Goal: Complete application form: Complete application form

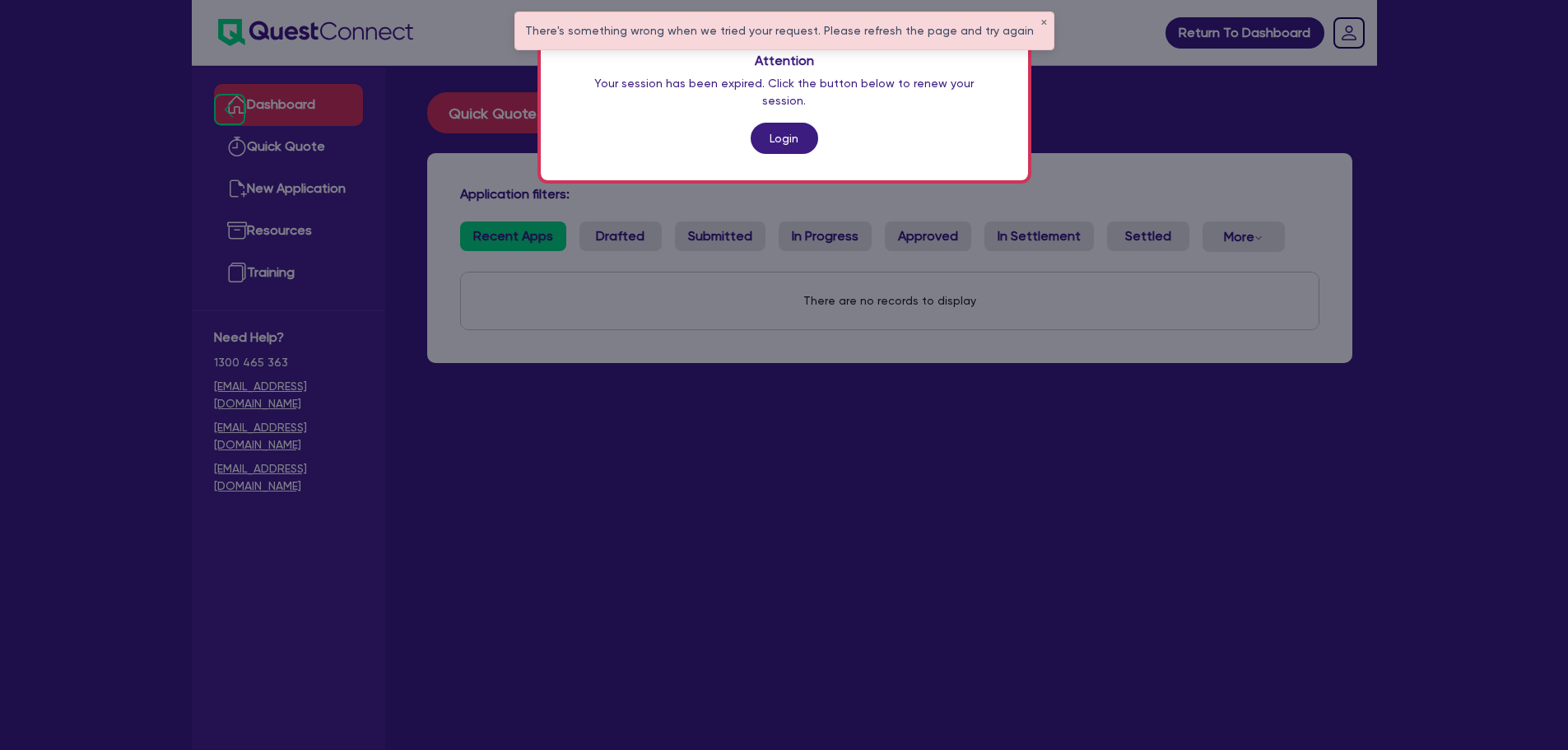
click at [782, 123] on link "Login" at bounding box center [784, 137] width 67 height 31
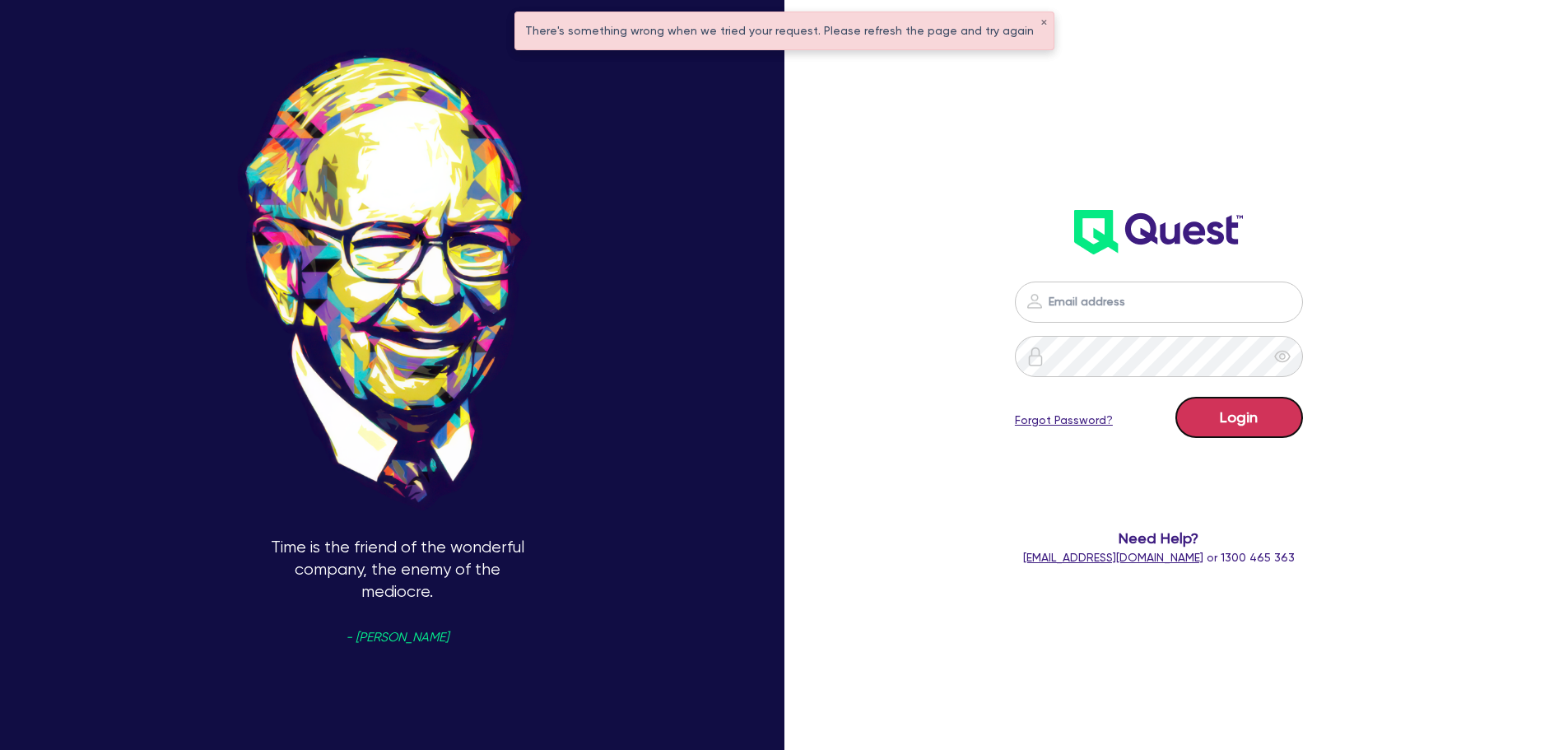
click at [1288, 411] on button "Login" at bounding box center [1239, 417] width 128 height 41
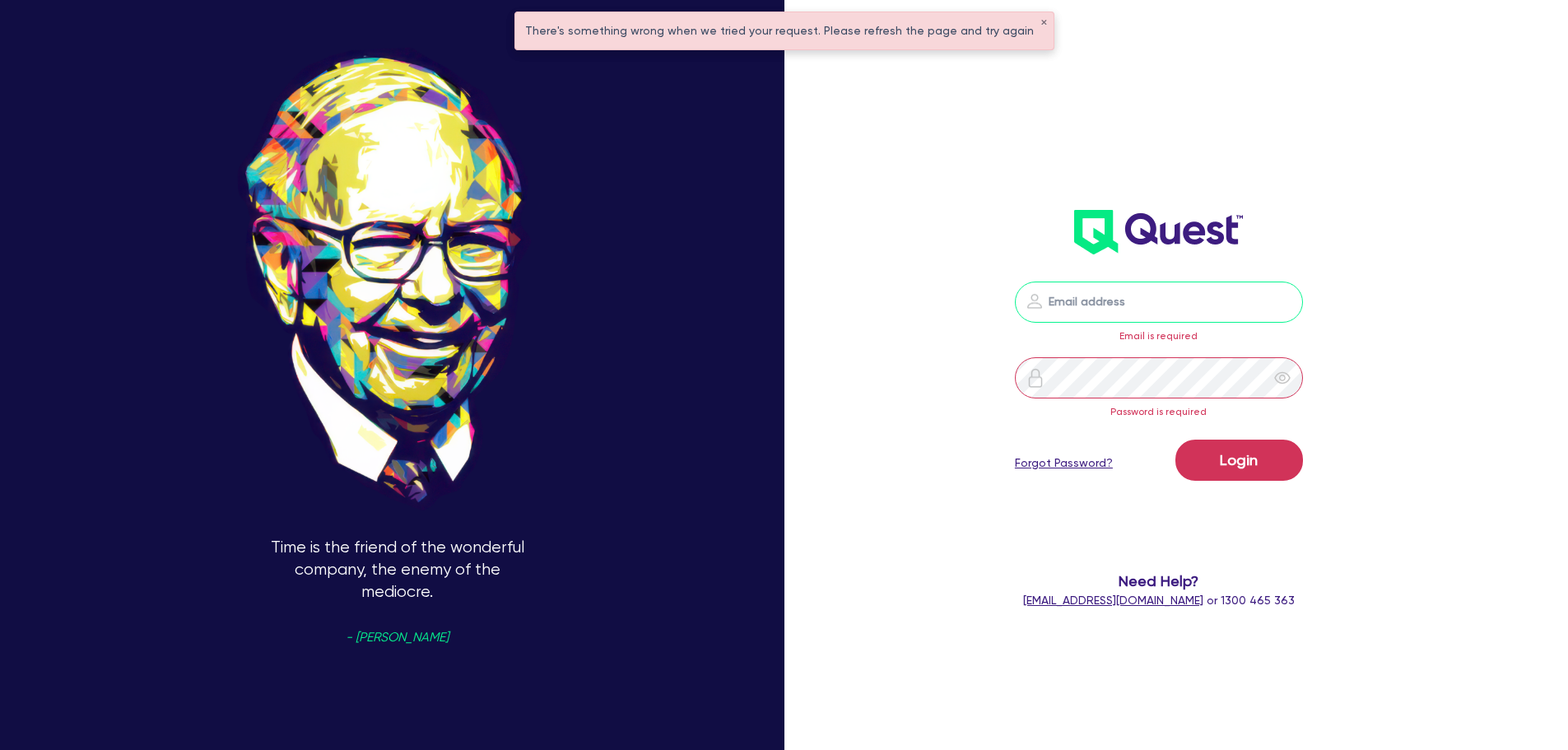
click at [1161, 296] on input "email" at bounding box center [1159, 302] width 288 height 41
click at [1113, 318] on input "email" at bounding box center [1159, 302] width 288 height 41
type input "[EMAIL_ADDRESS][DOMAIN_NAME]"
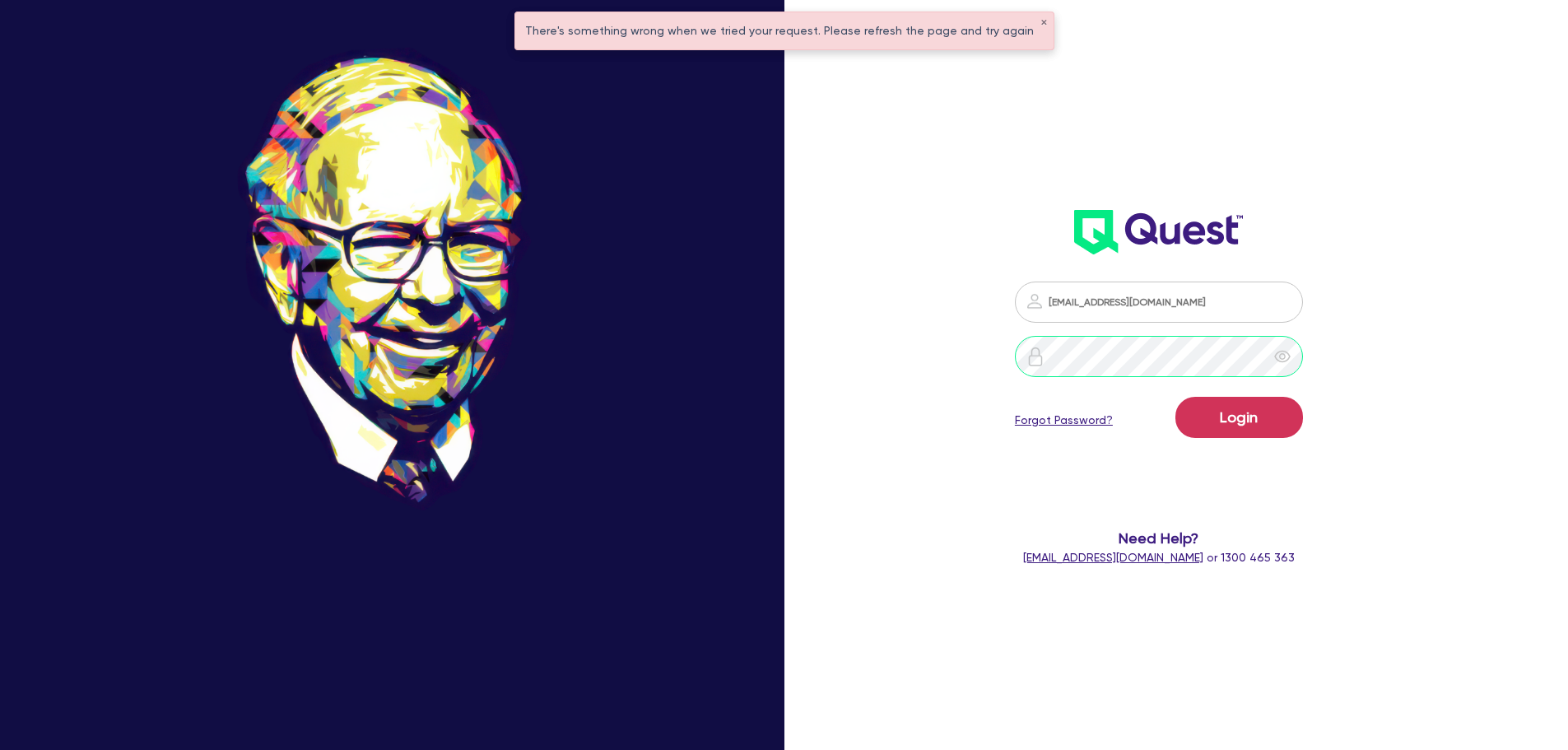
click at [1176, 397] on button "Login" at bounding box center [1239, 417] width 128 height 41
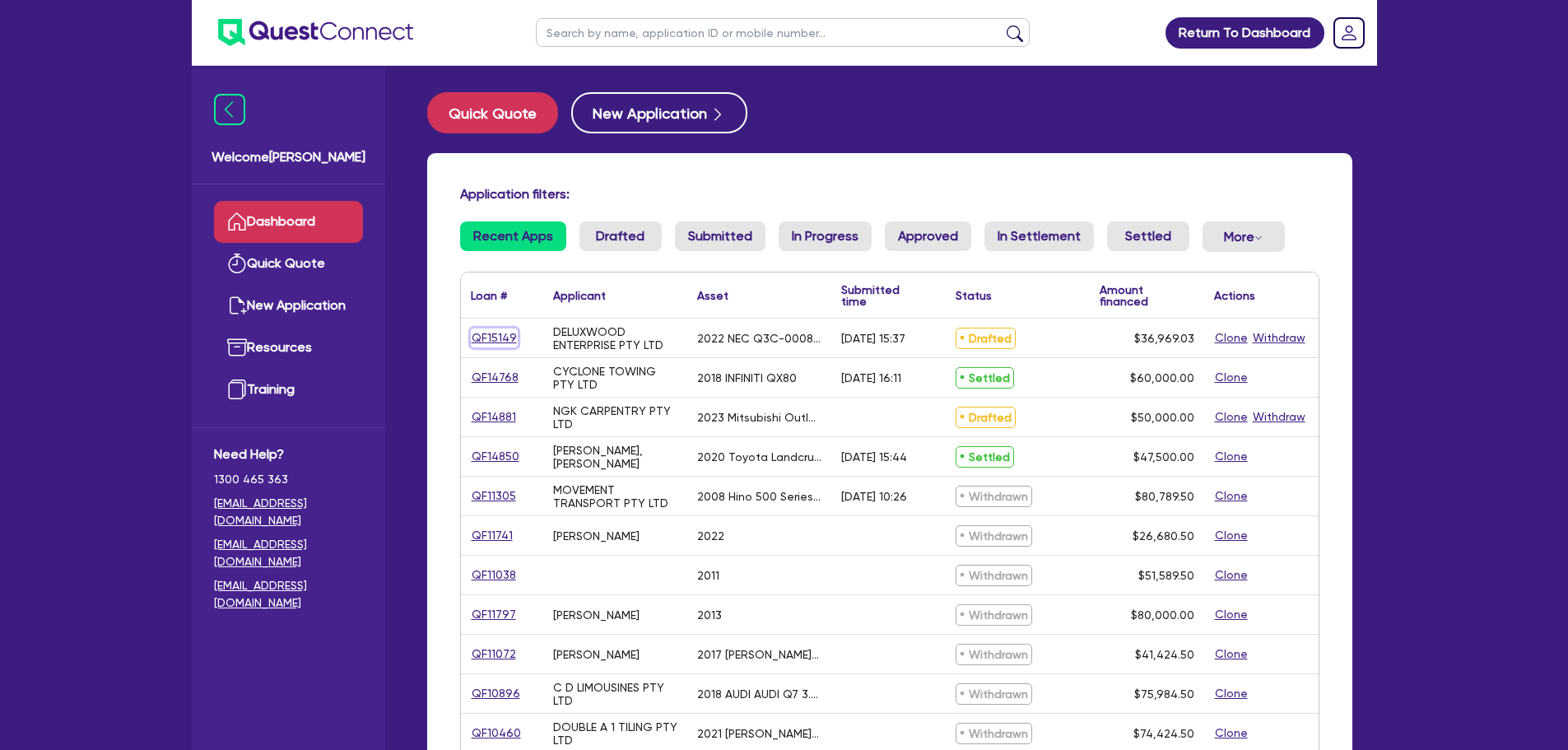
click at [494, 336] on link "QF15149" at bounding box center [494, 338] width 47 height 19
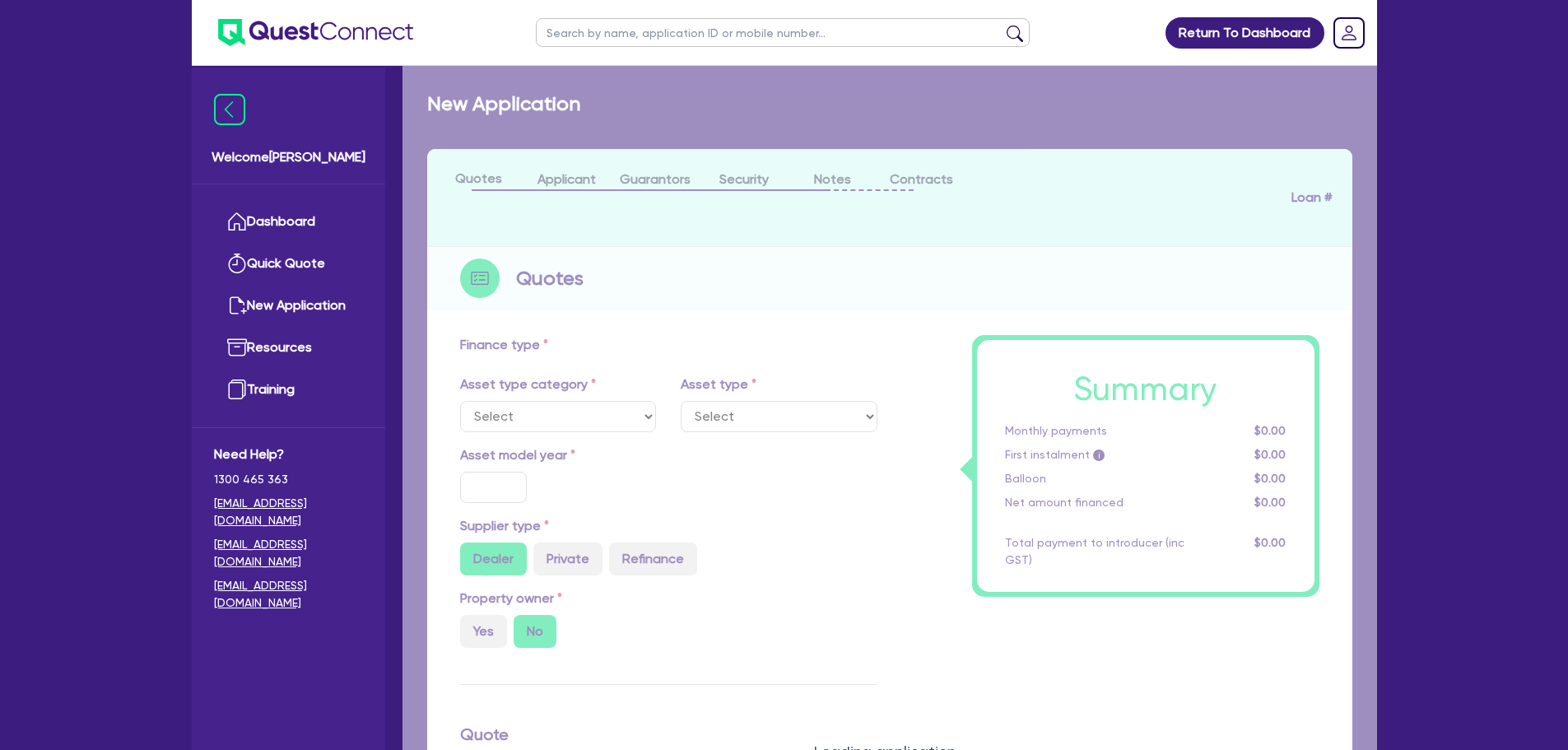
select select "TERTIARY_ASSETS"
type input "2022"
radio input "false"
radio input "true"
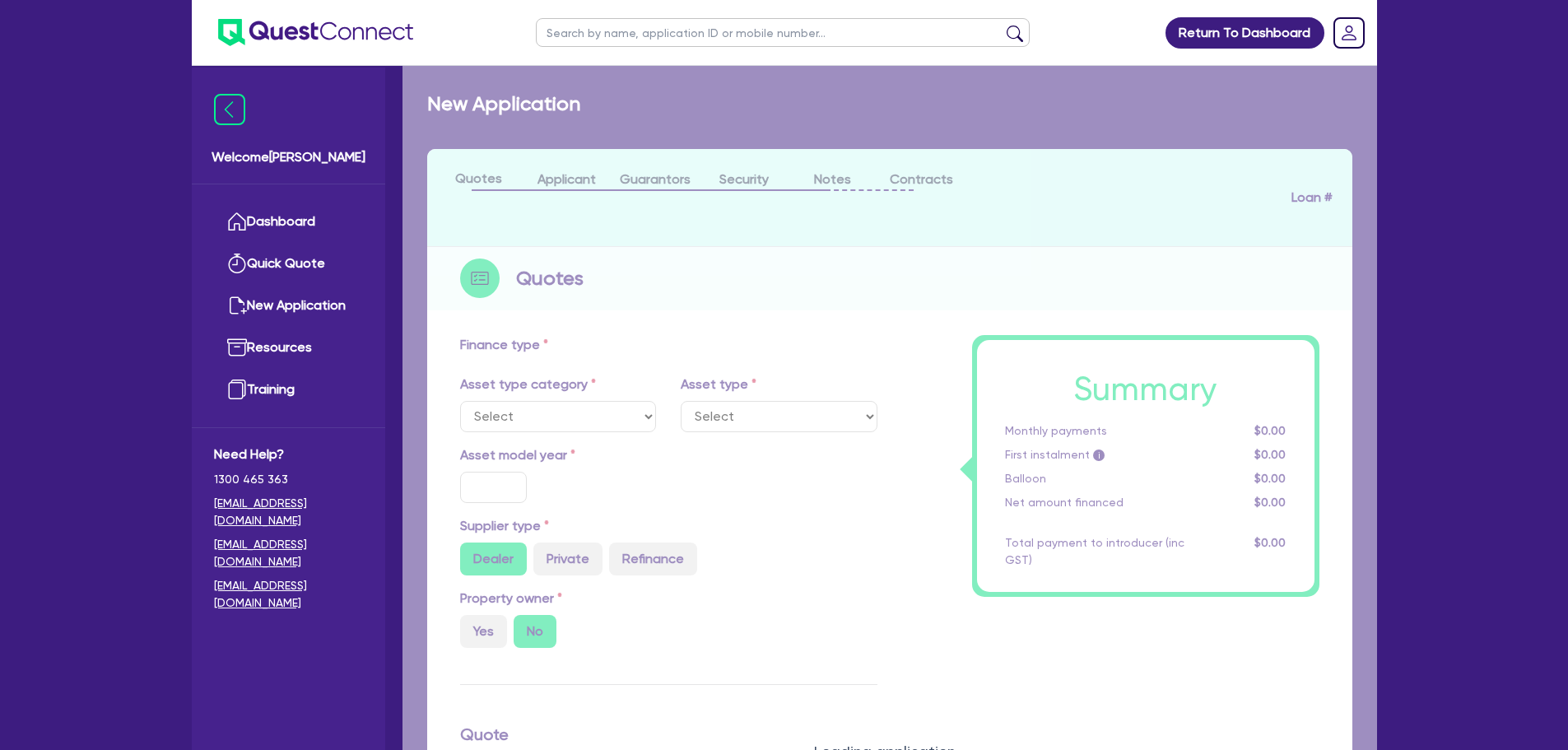
type input "36,969.03"
type input "18.93"
type input "7,000"
type input "19.99"
type input "900"
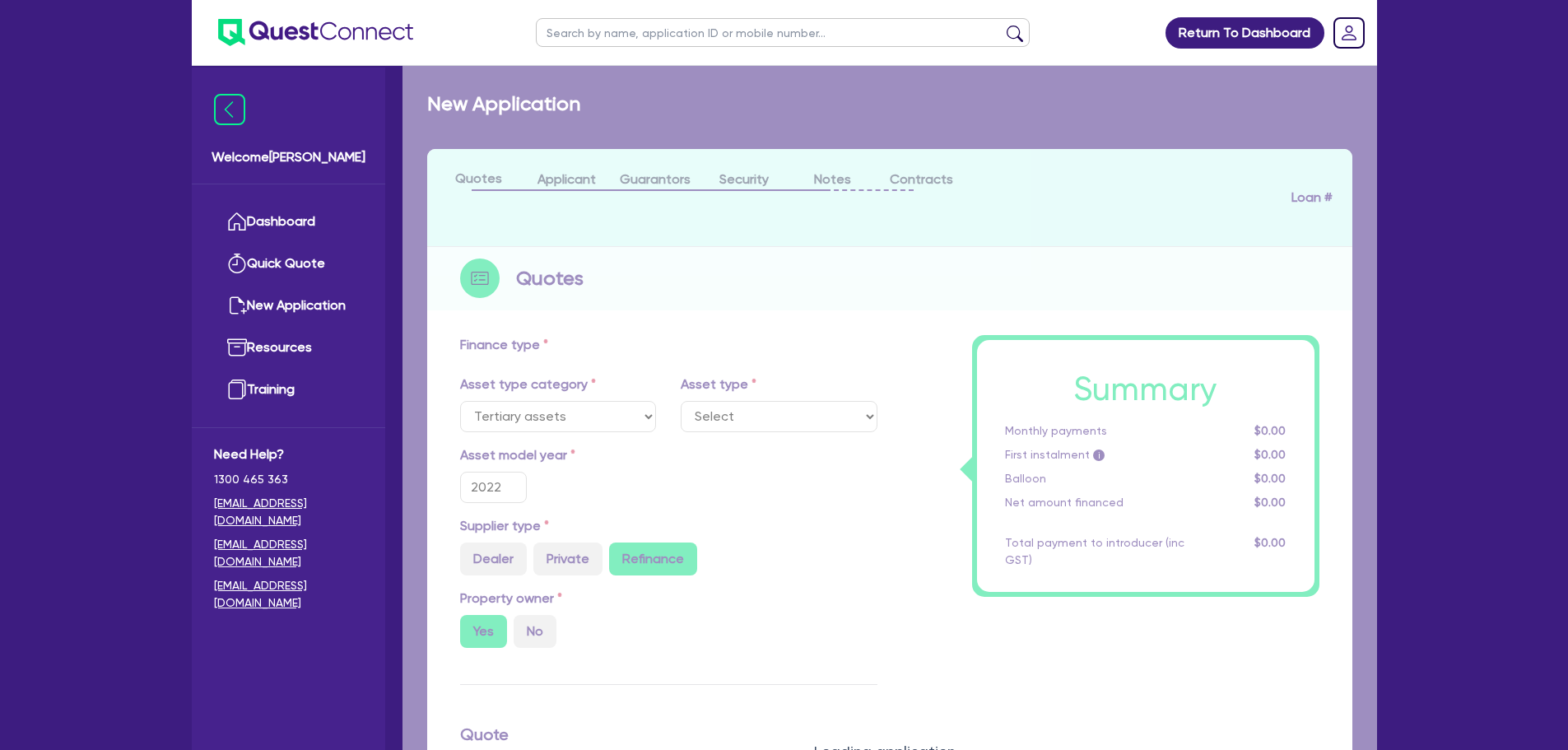
select select "IT_EQUIPMENT"
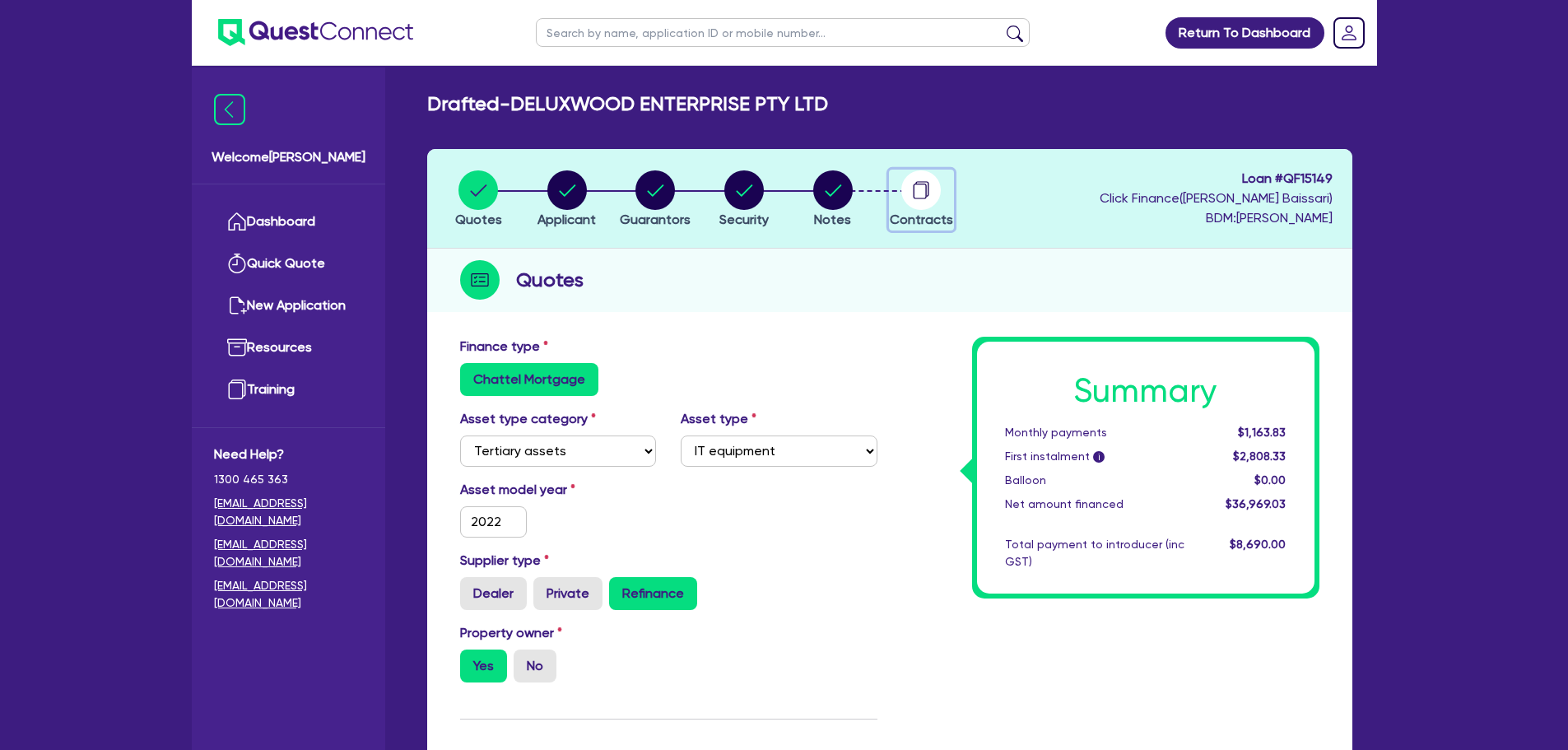
click at [903, 202] on icon "button" at bounding box center [921, 190] width 39 height 39
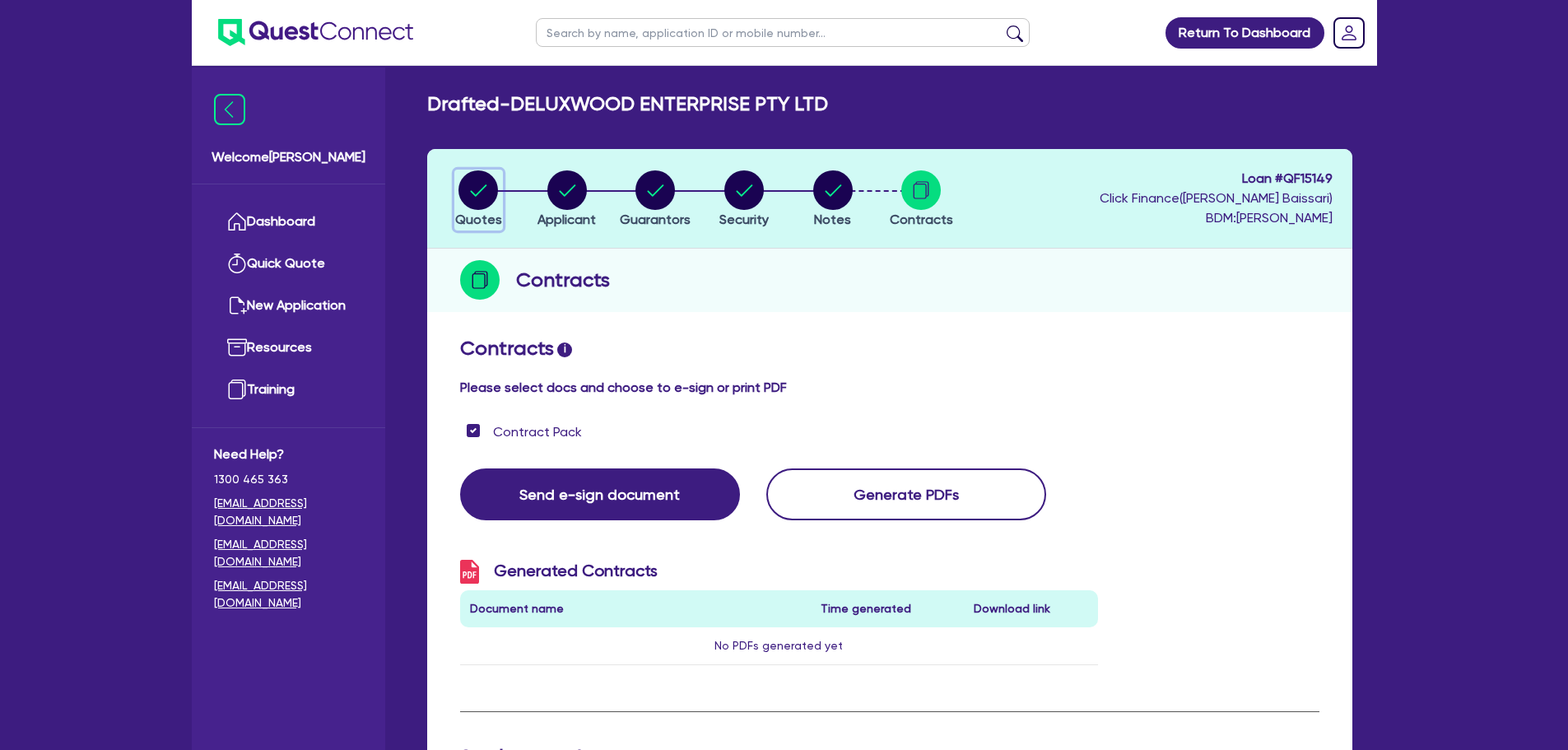
click at [487, 210] on button "Quotes" at bounding box center [478, 200] width 49 height 61
select select "TERTIARY_ASSETS"
select select "IT_EQUIPMENT"
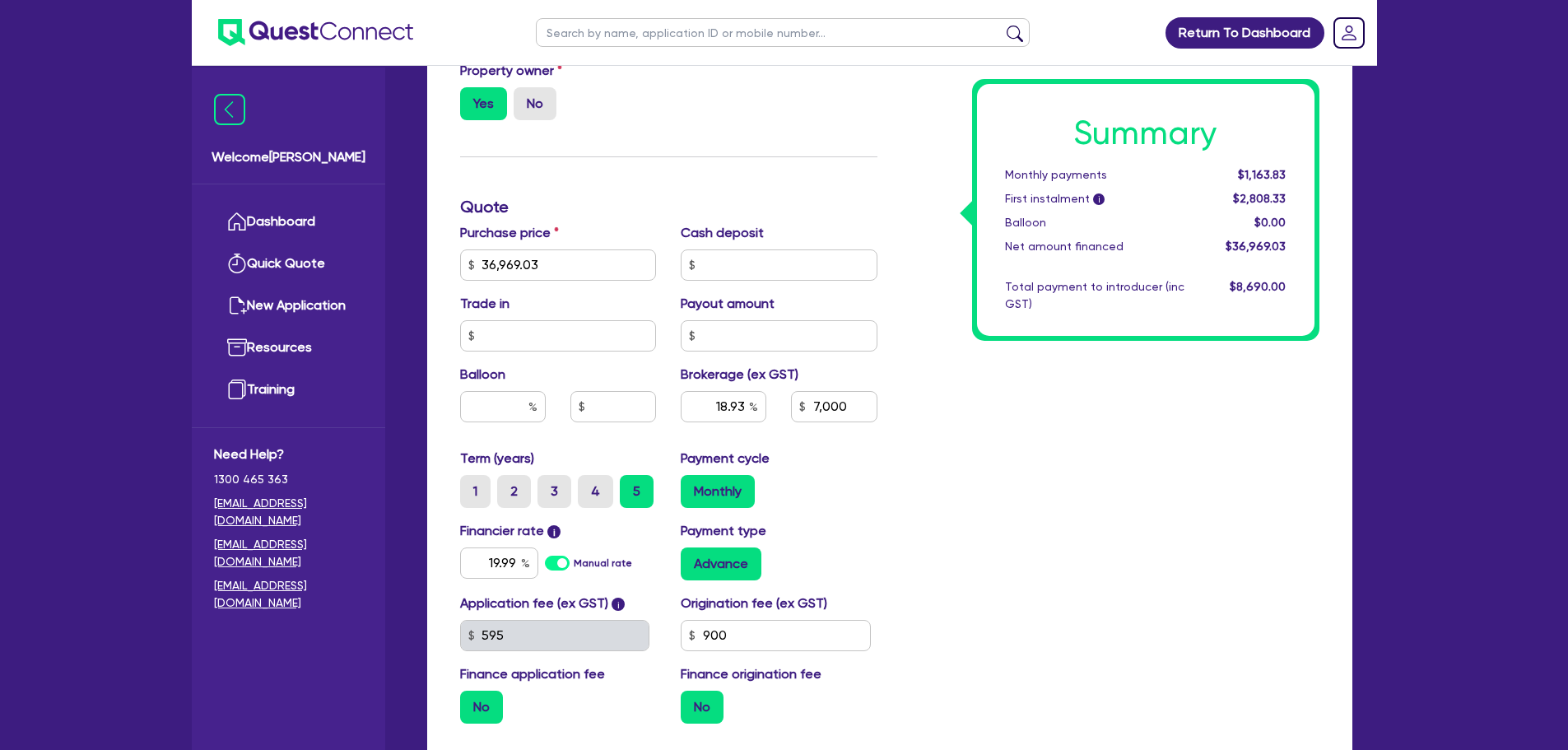
scroll to position [576, 0]
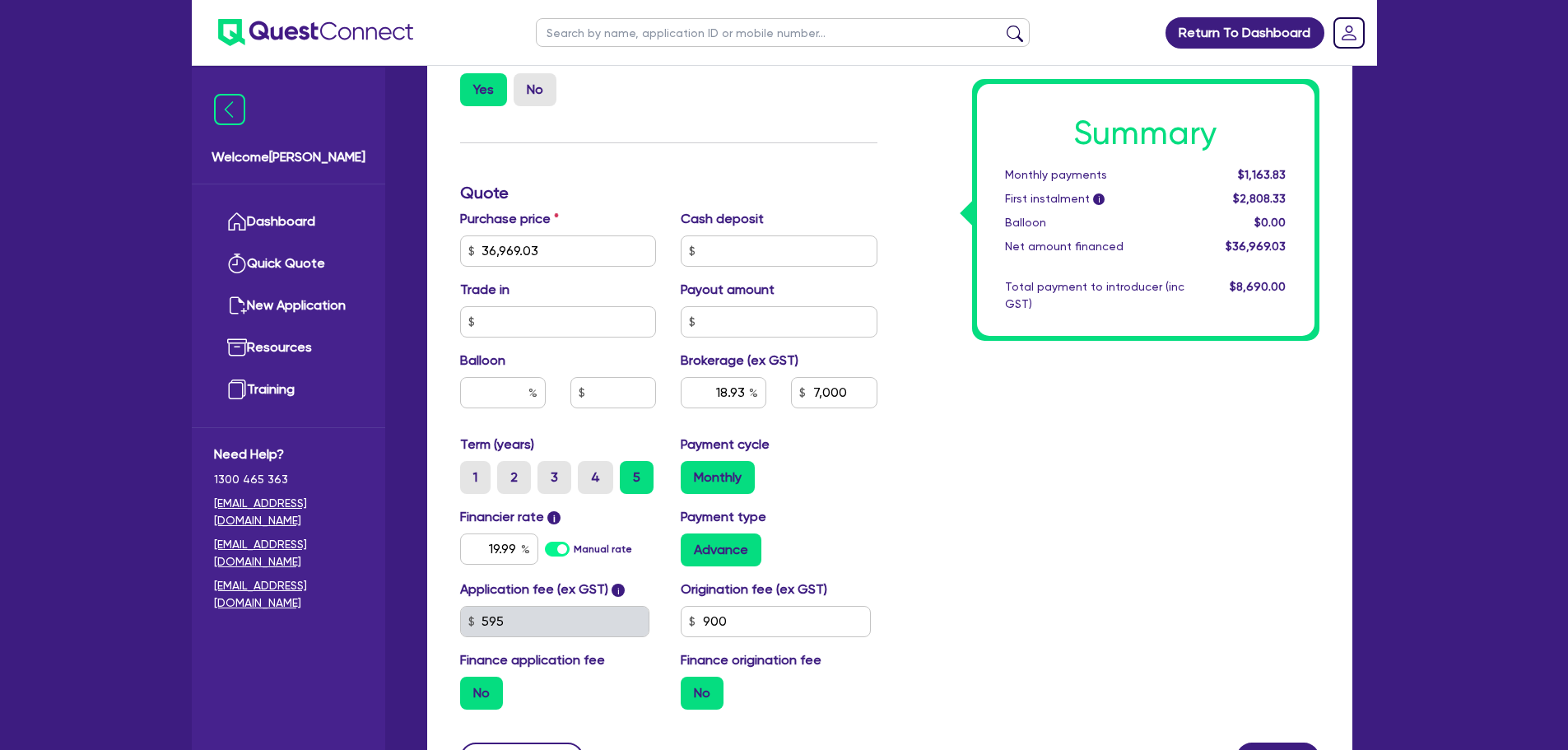
click at [567, 481] on label "3" at bounding box center [554, 477] width 34 height 33
click at [548, 472] on input "3" at bounding box center [542, 466] width 10 height 10
radio input "true"
type input "36,969.03"
type input "18.93"
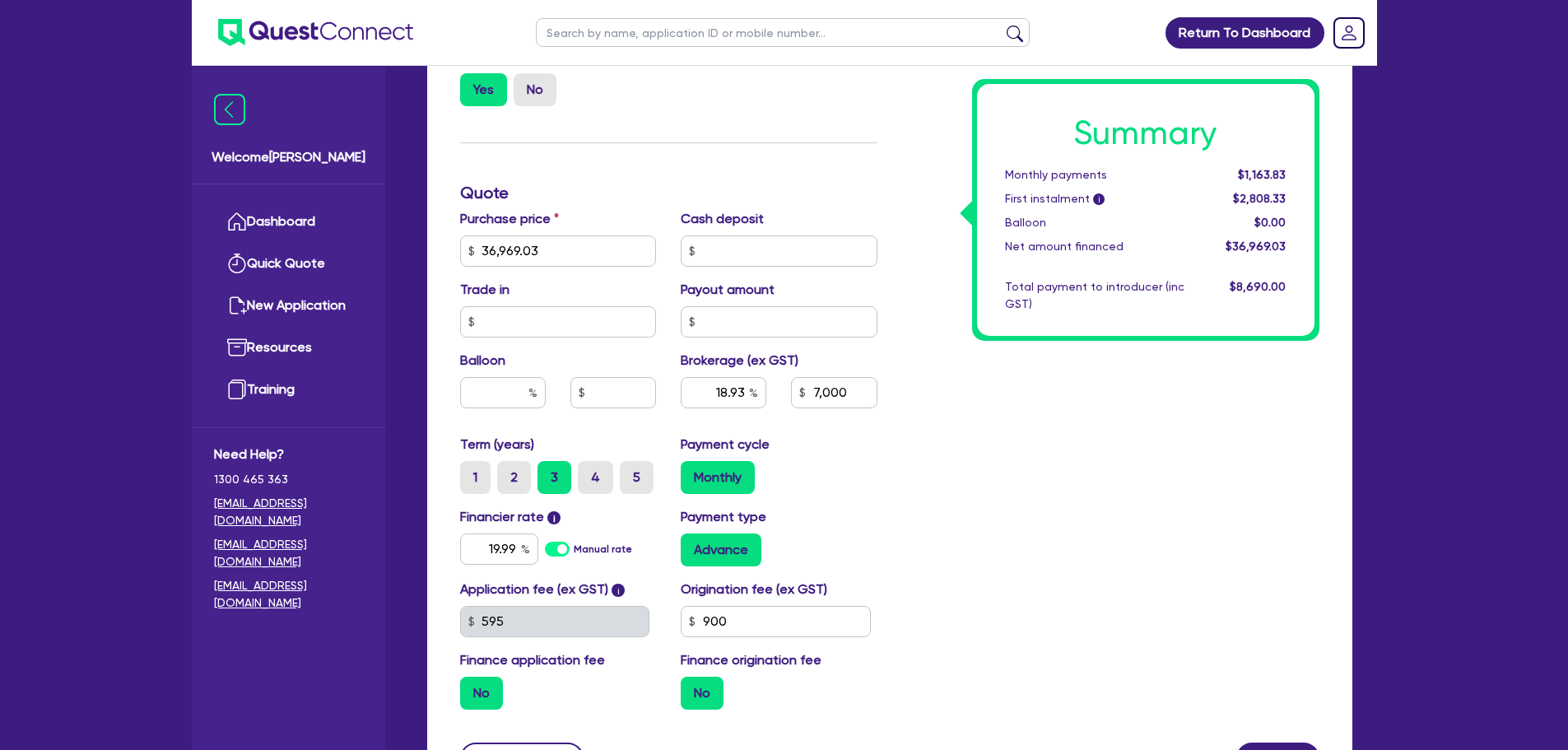
type input "7,000"
type input "36,969.03"
type input "18.93"
type input "7,000"
click at [633, 483] on label "5" at bounding box center [637, 477] width 34 height 33
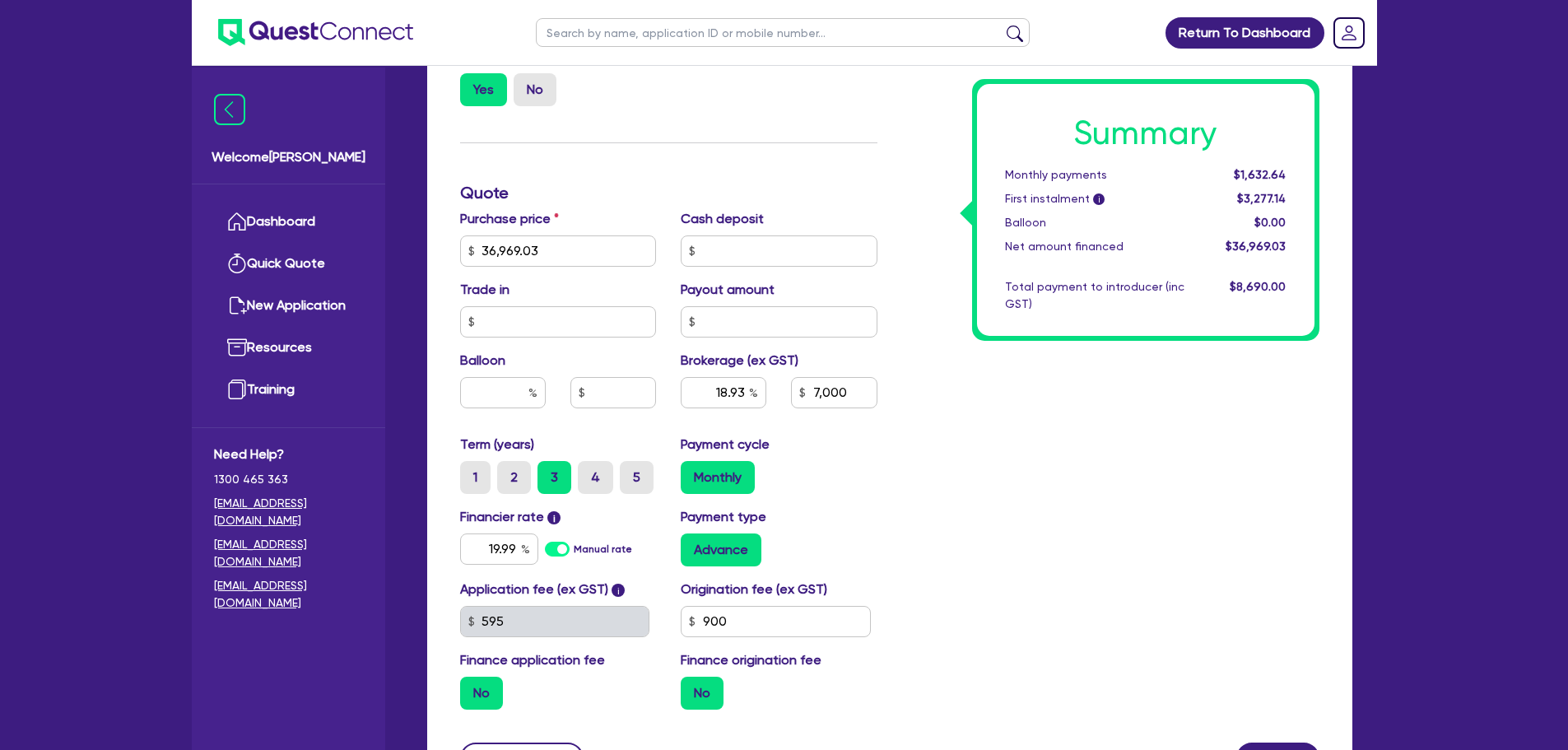
click at [630, 472] on input "5" at bounding box center [625, 466] width 10 height 10
radio input "true"
type input "36,969.03"
type input "18.93"
type input "7,000"
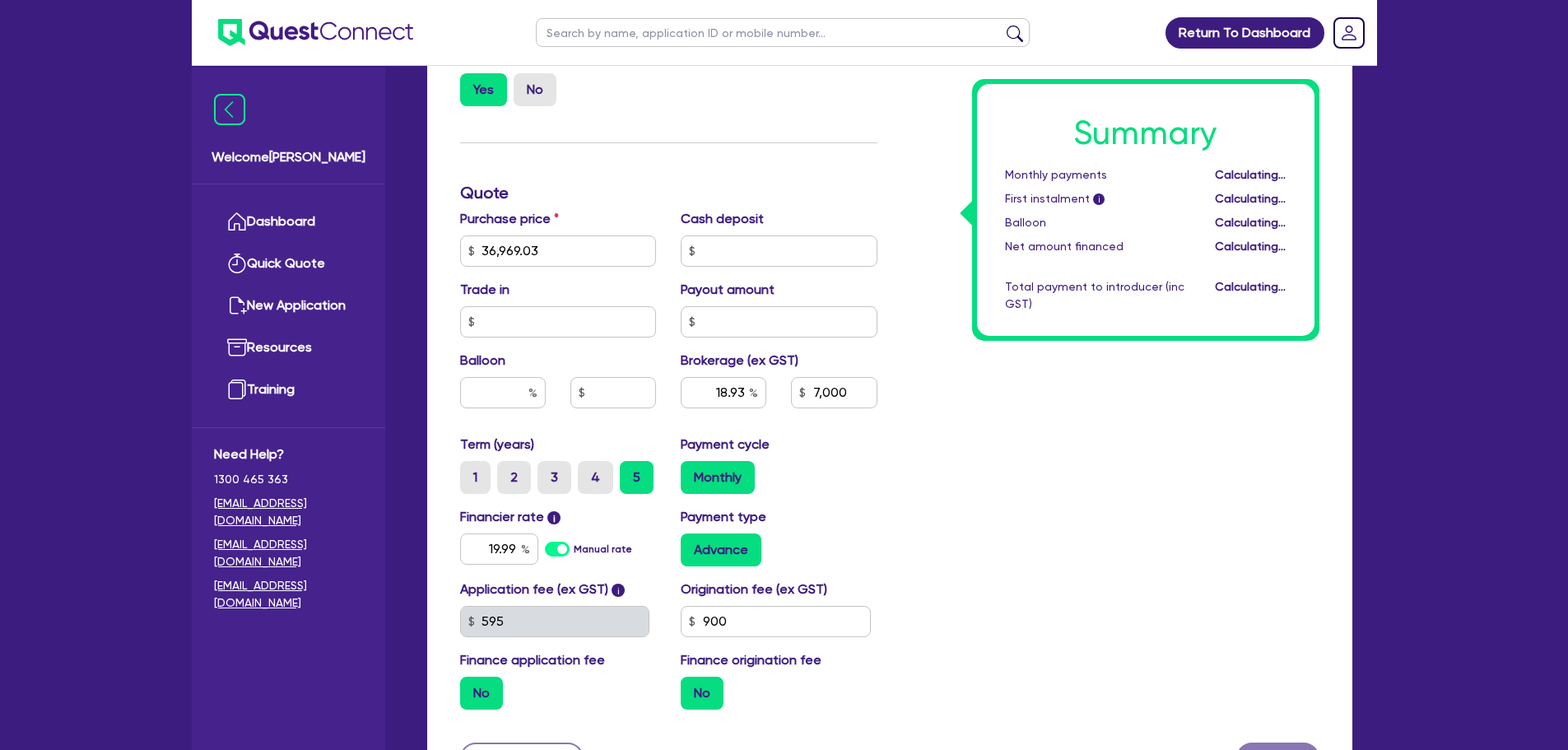
type input "36,969.03"
type input "18.93"
type input "7,000"
click at [555, 474] on label "3" at bounding box center [554, 477] width 34 height 33
click at [548, 472] on input "3" at bounding box center [542, 466] width 10 height 10
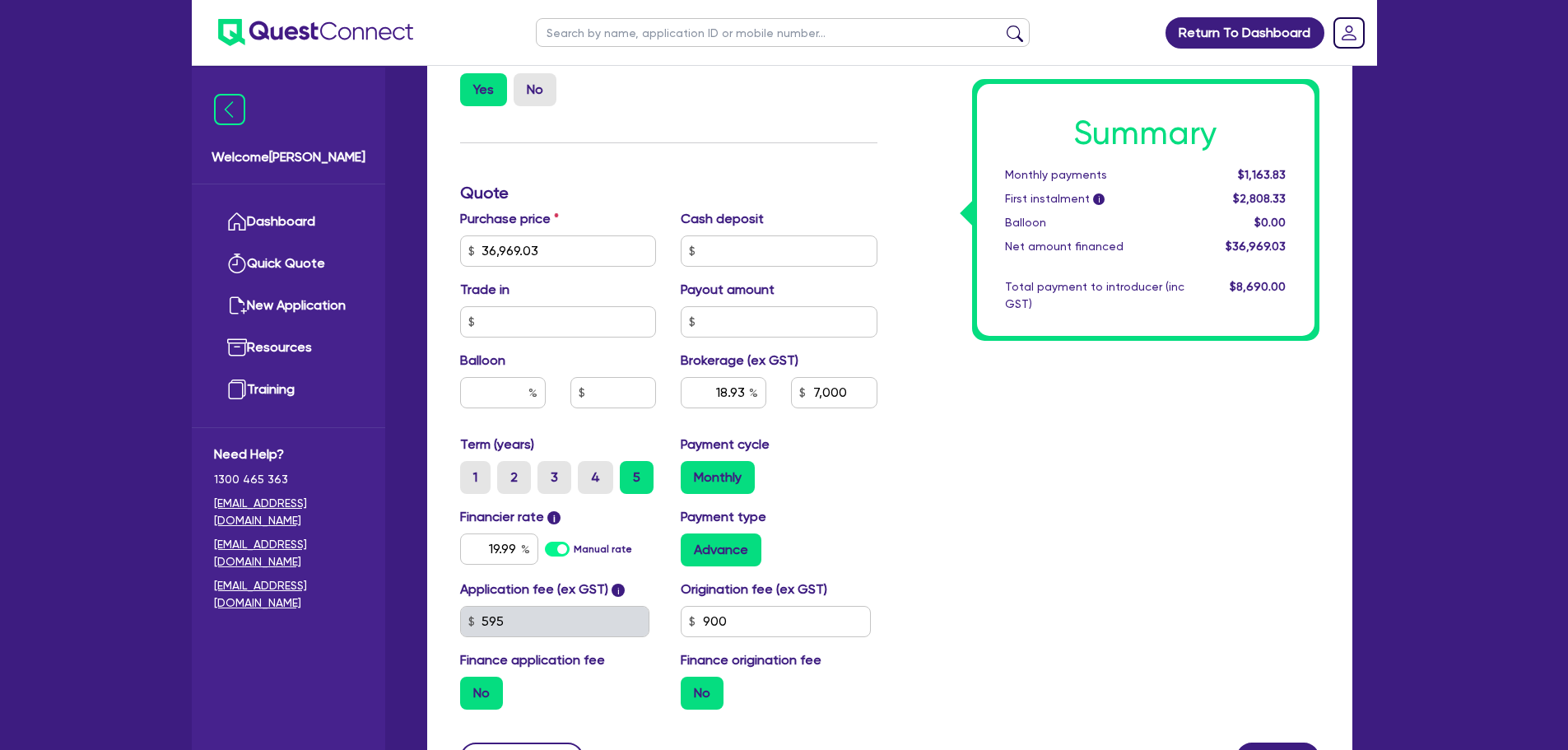
radio input "true"
type input "36,969.03"
type input "18.93"
type input "7,000"
type input "36,969.03"
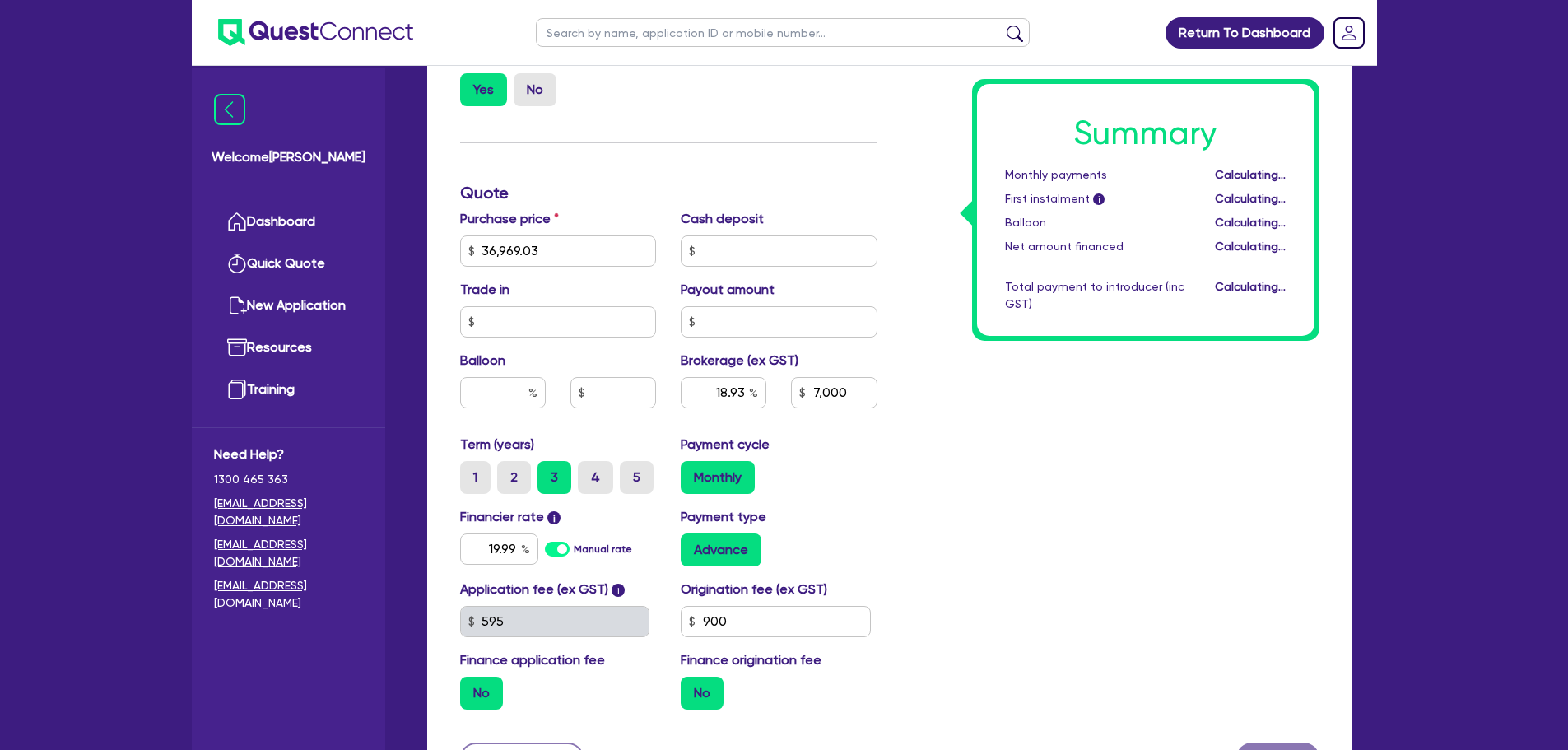
type input "18.93"
type input "7,000"
click at [634, 484] on label "5" at bounding box center [637, 477] width 34 height 33
click at [630, 472] on input "5" at bounding box center [625, 466] width 10 height 10
radio input "true"
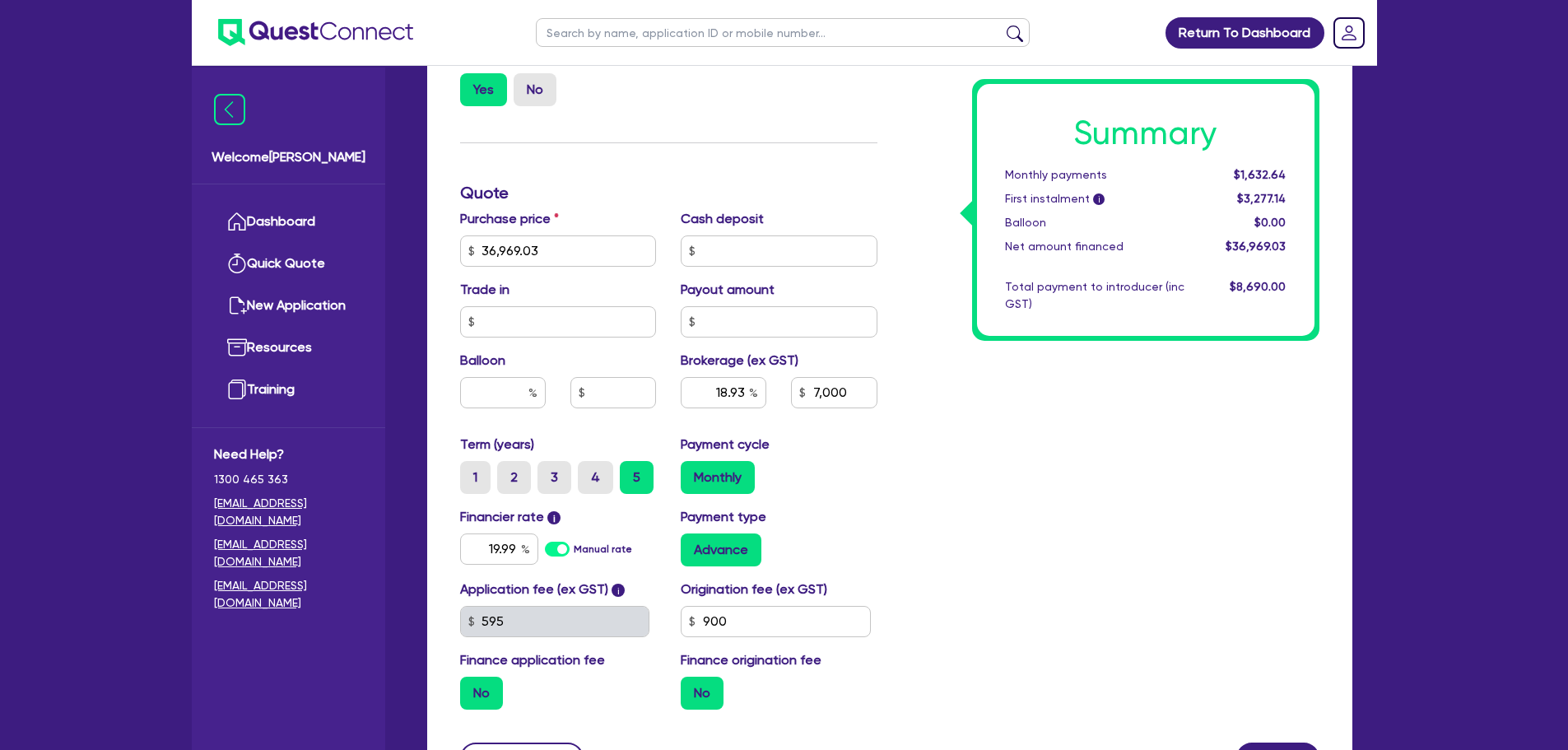
type input "36,969.03"
type input "18.93"
type input "7,000"
type input "36,969.03"
type input "18.93"
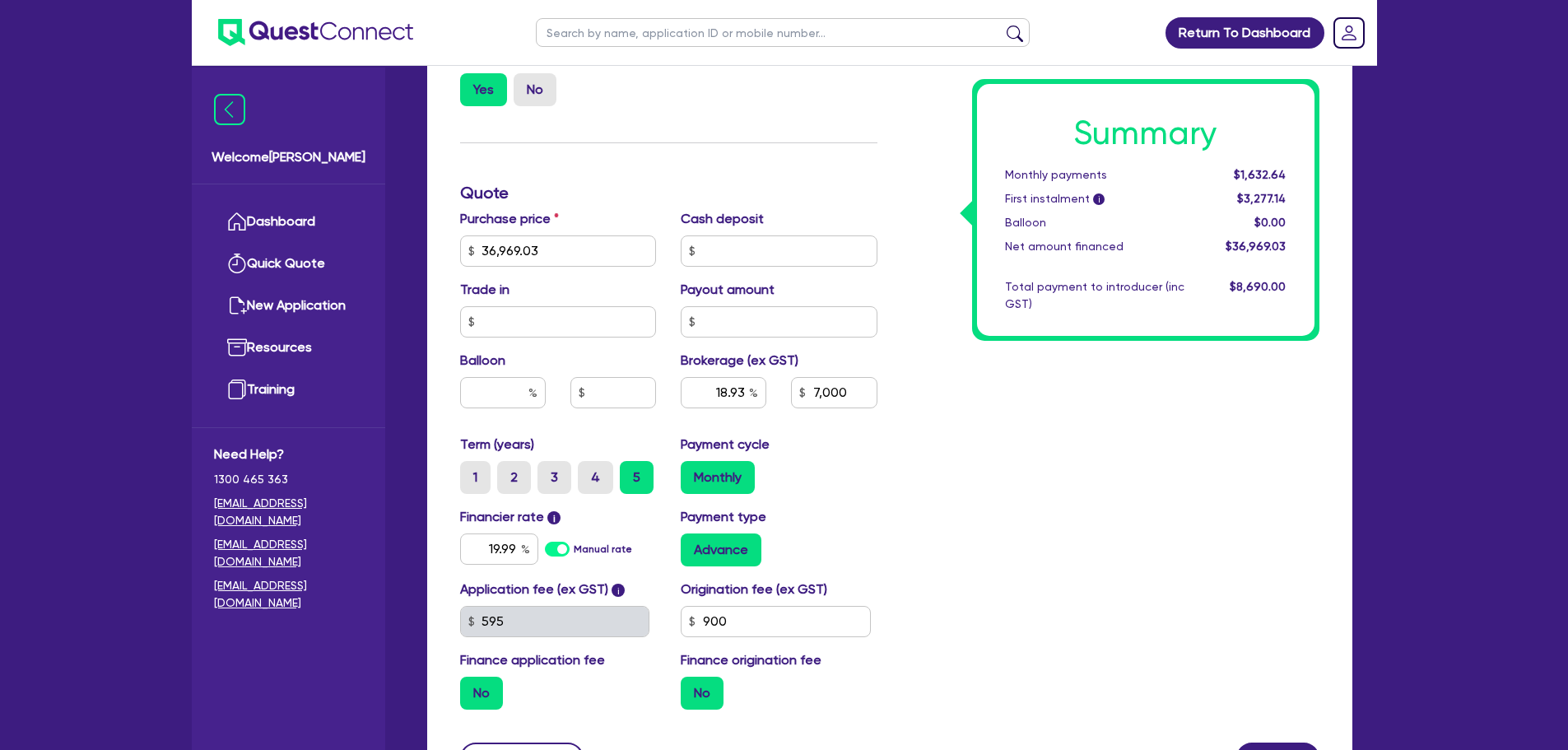
type input "7,000"
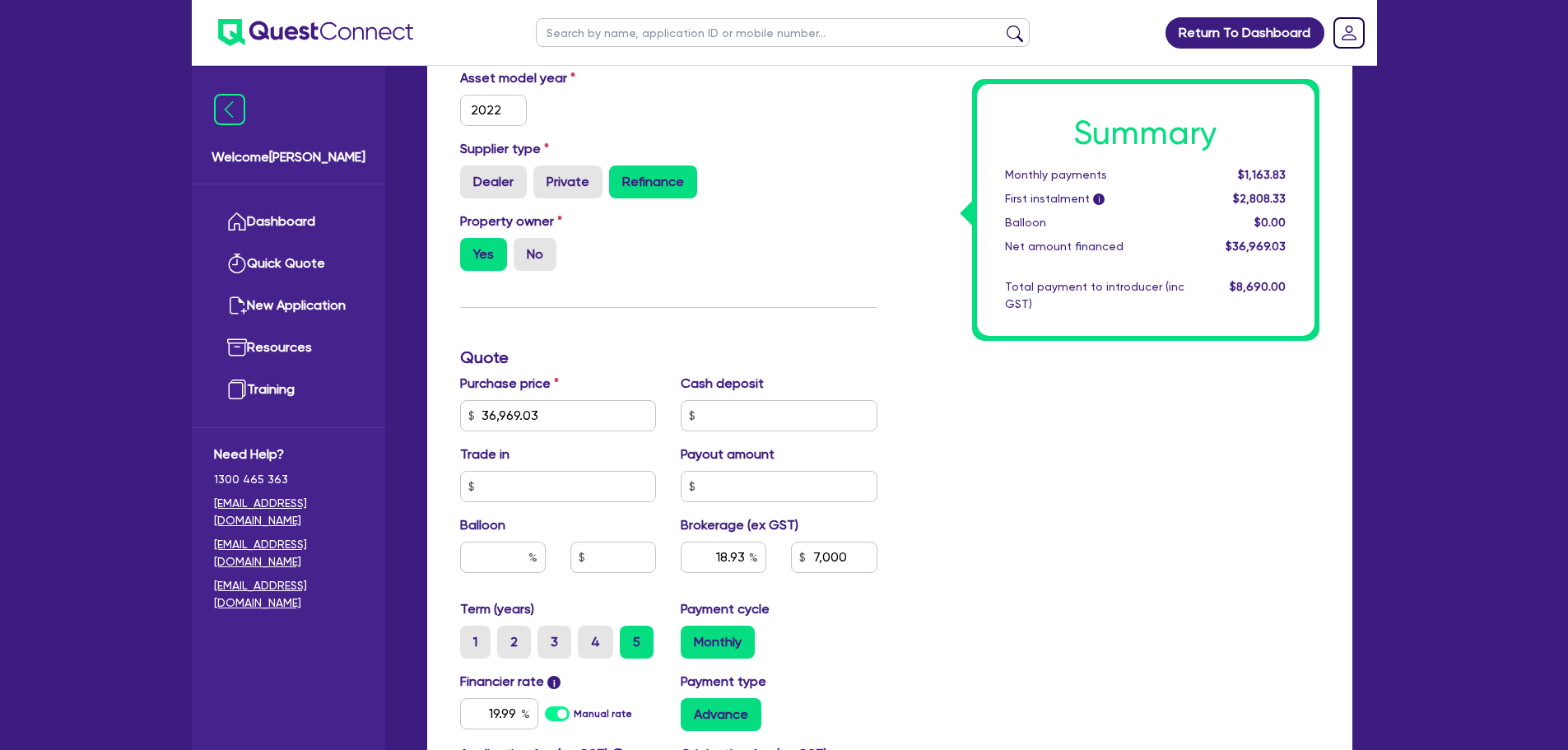
scroll to position [494, 0]
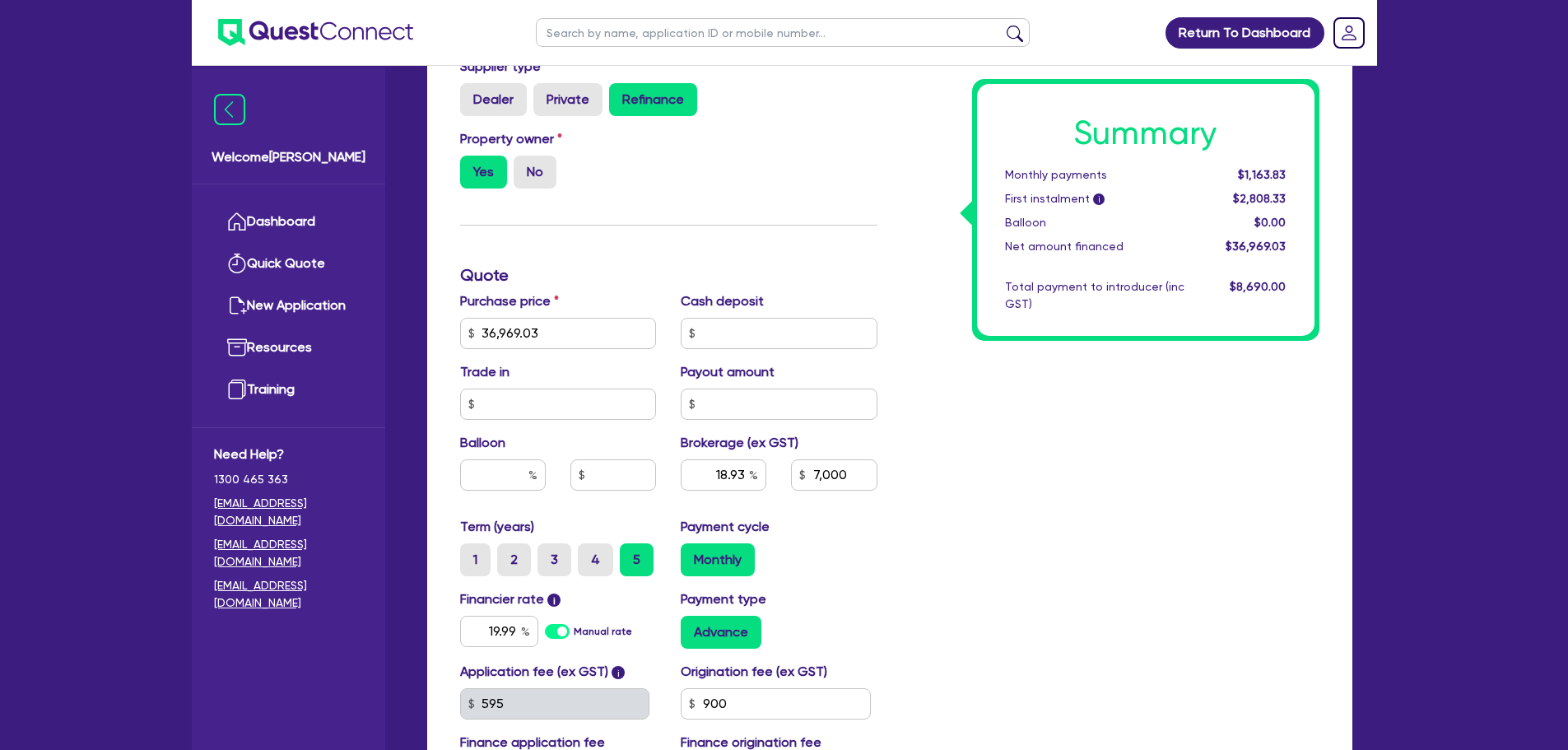
click at [546, 545] on input "3" at bounding box center [542, 548] width 10 height 10
radio input "true"
type input "36,969.03"
type input "18.93"
type input "7,000"
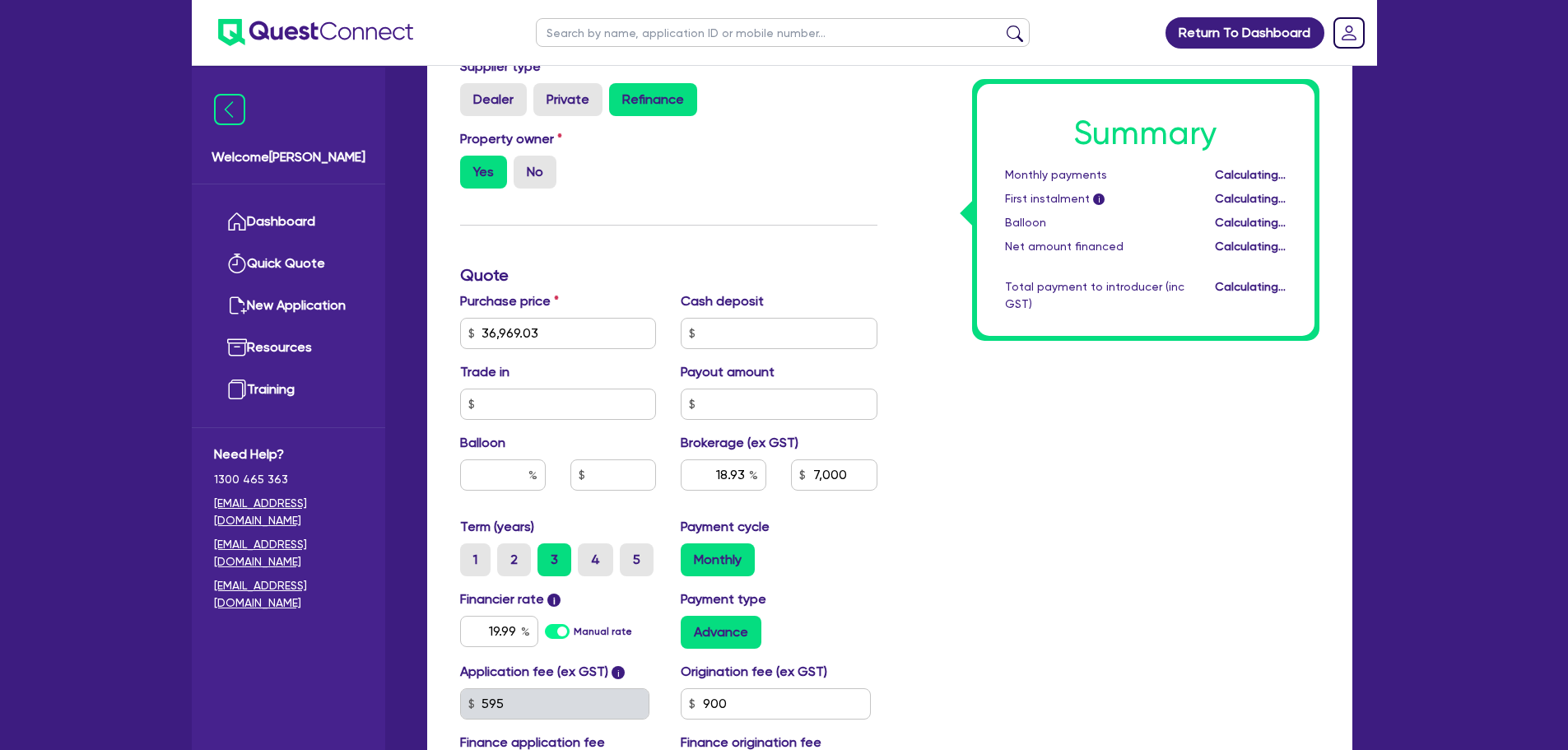
type input "36,969.03"
type input "18.93"
type input "7,000"
click at [645, 551] on label "5" at bounding box center [637, 559] width 34 height 33
click at [630, 551] on input "5" at bounding box center [625, 548] width 10 height 10
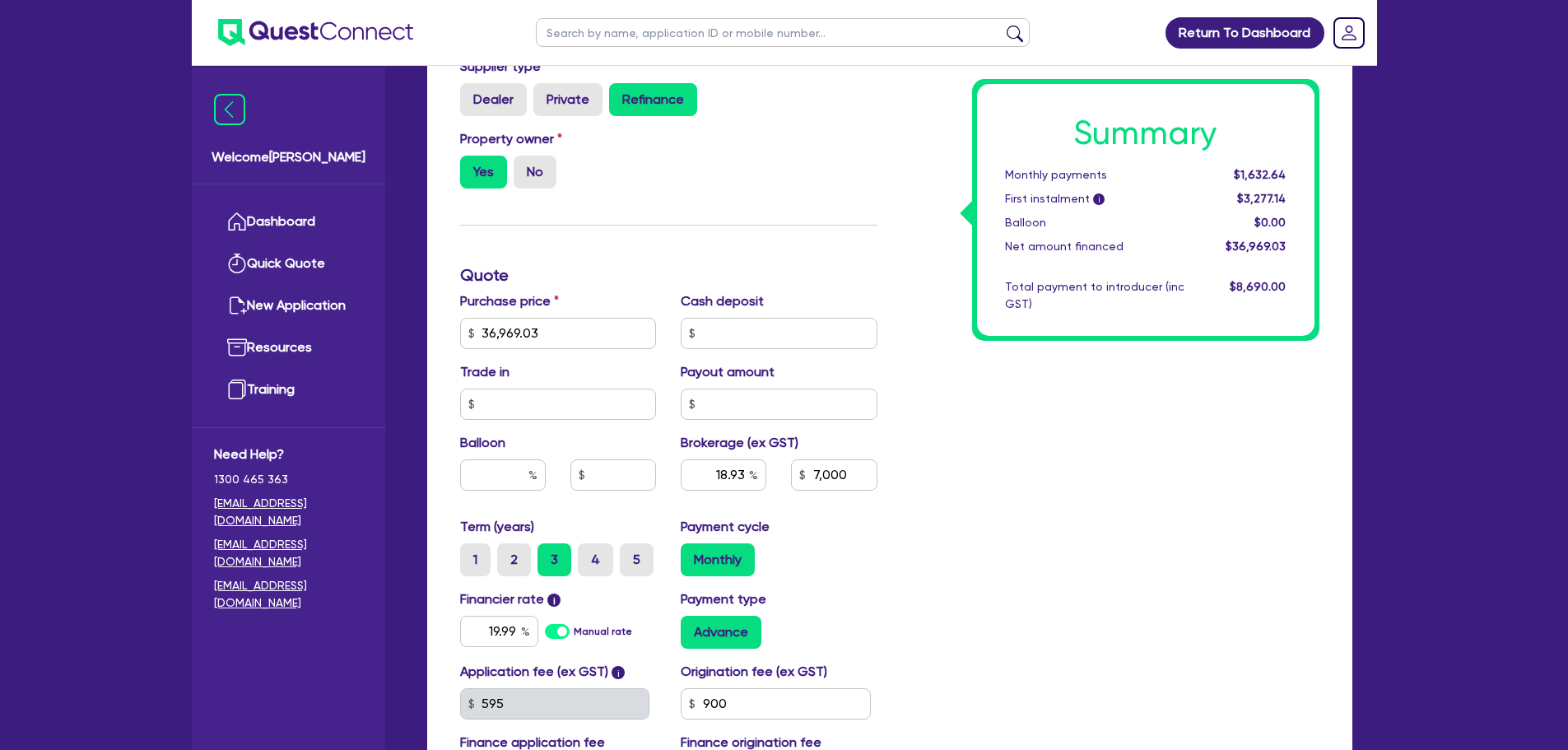
radio input "true"
type input "36,969.03"
type input "18.93"
type input "7,000"
type input "36,969.03"
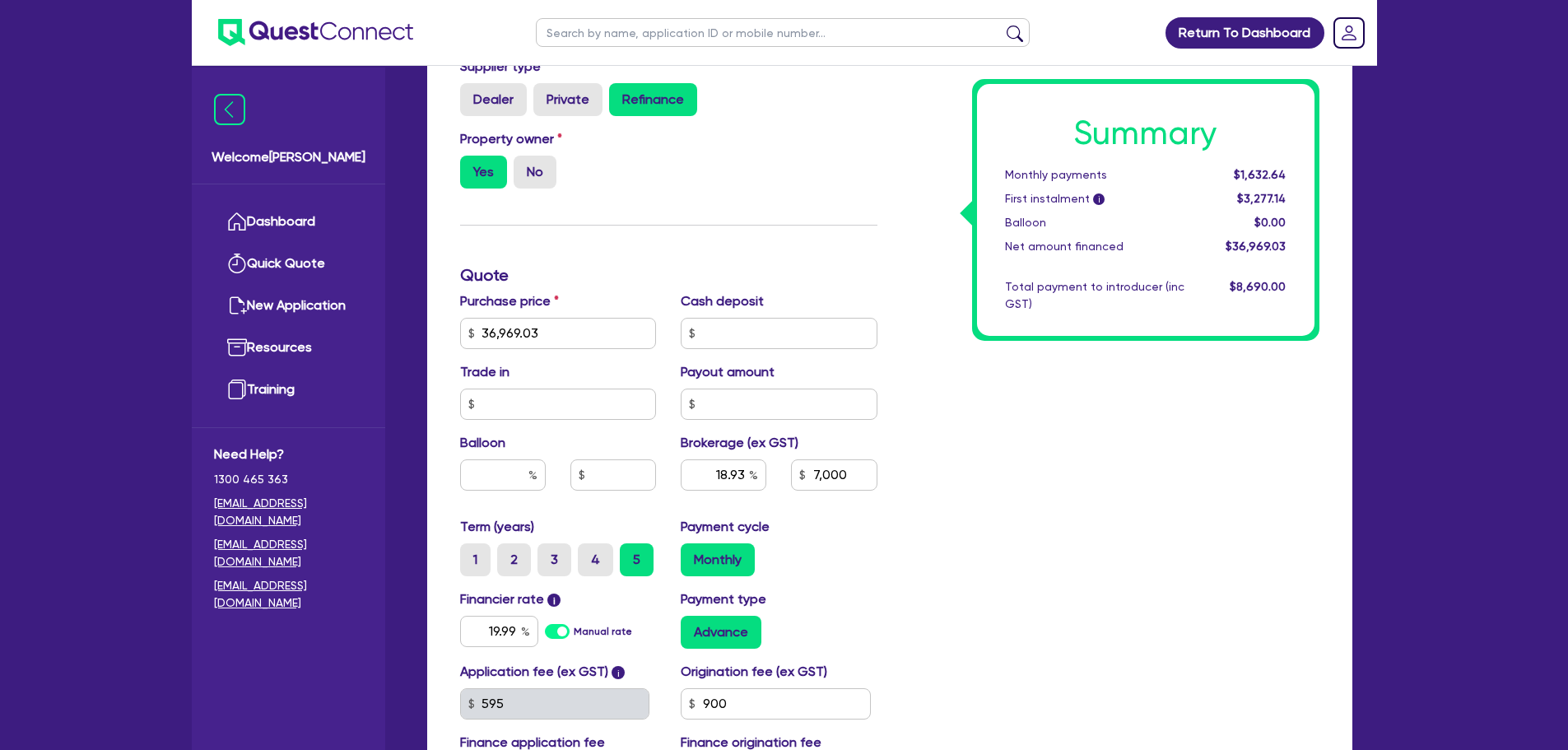
type input "18.93"
type input "7,000"
